Goal: Information Seeking & Learning: Check status

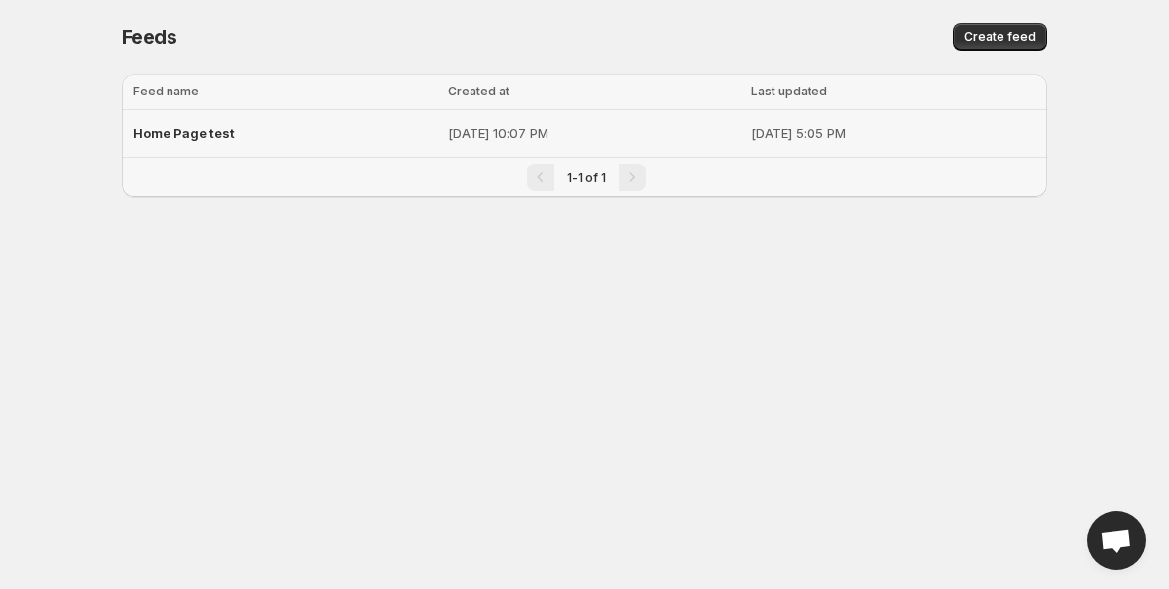
click at [194, 139] on span "Home Page test" at bounding box center [183, 134] width 101 height 16
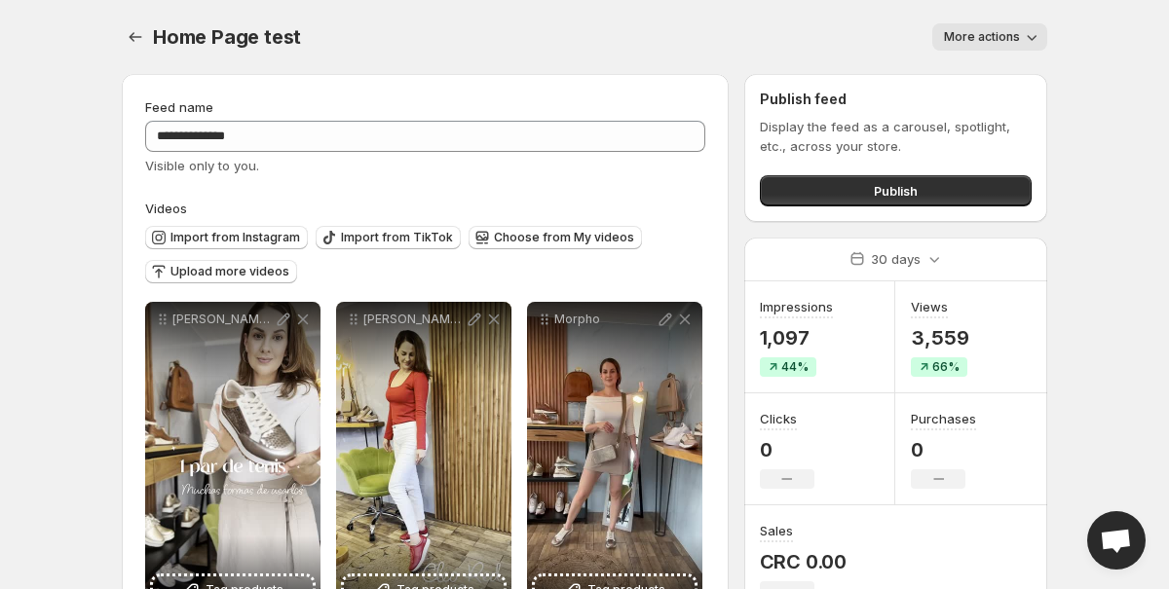
click at [1028, 284] on div "Views 3,559 66%" at bounding box center [971, 338] width 152 height 112
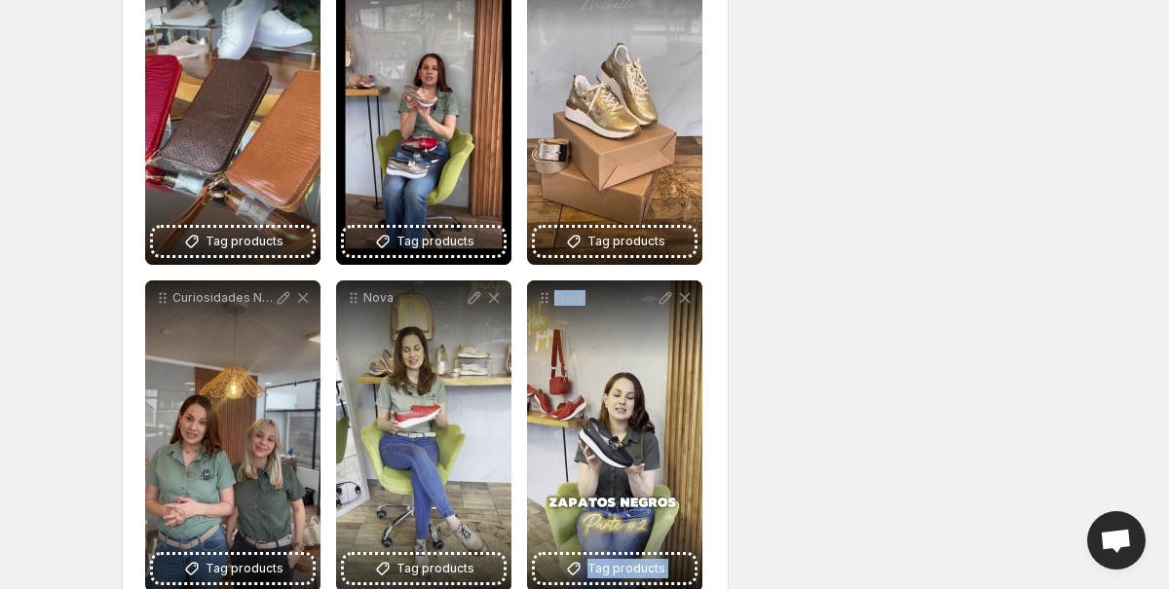
scroll to position [2036, 0]
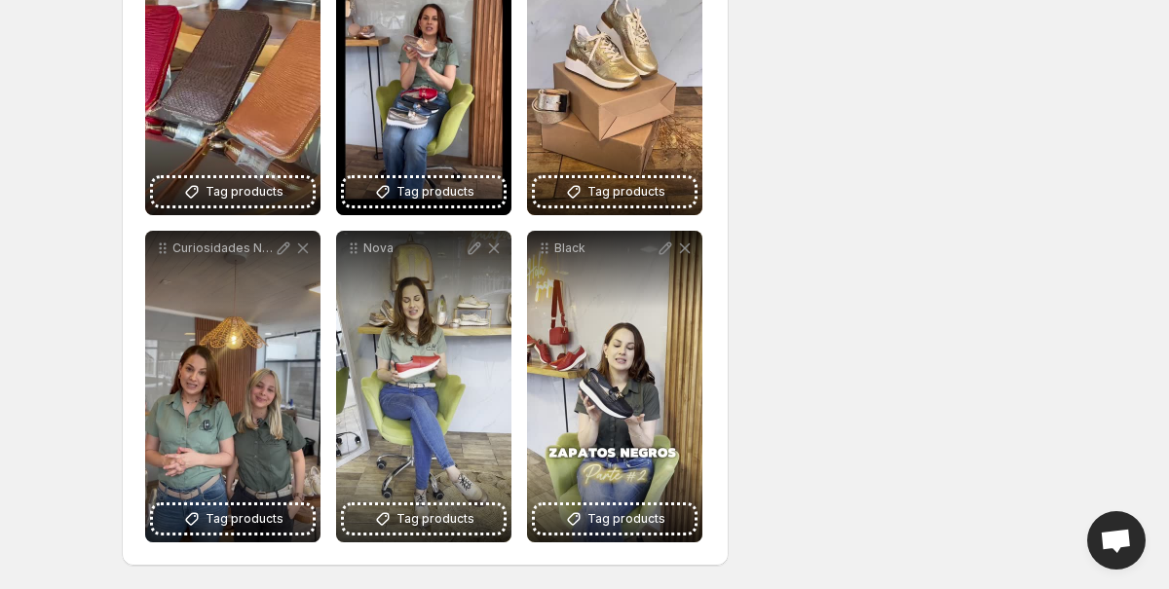
drag, startPoint x: 1028, startPoint y: 284, endPoint x: 1077, endPoint y: 283, distance: 49.7
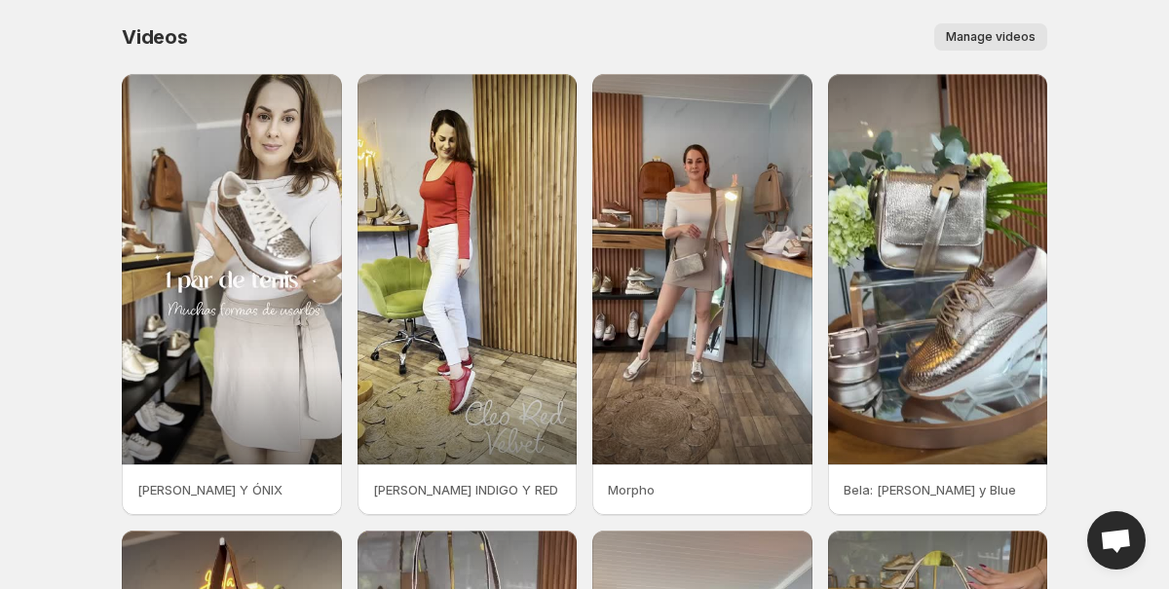
click at [23, 154] on body "Home Feeds Videos Subscription Settings Videos. This page is ready Videos Manag…" at bounding box center [584, 294] width 1169 height 589
